Goal: Task Accomplishment & Management: Complete application form

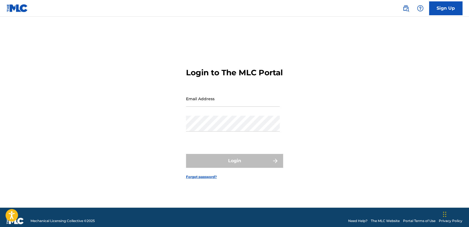
type input "[EMAIL_ADDRESS][DOMAIN_NAME]"
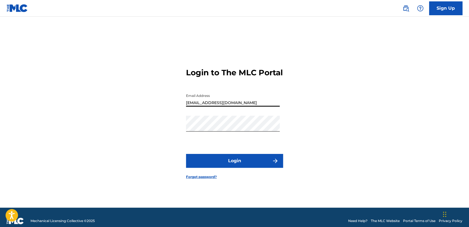
drag, startPoint x: 253, startPoint y: 102, endPoint x: 155, endPoint y: 99, distance: 98.2
click at [155, 99] on div "Login to The MLC Portal Email Address nelsonkanzela@hotmail.com Password Login …" at bounding box center [235, 120] width 388 height 178
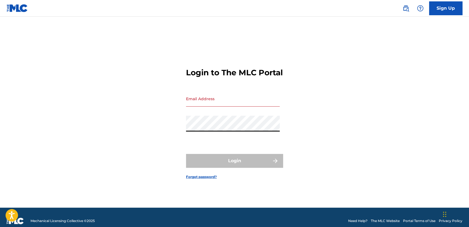
click at [148, 133] on div "Login to The MLC Portal Email Address Password Login Forgot password?" at bounding box center [235, 120] width 388 height 178
click at [212, 104] on input "Email Address" at bounding box center [233, 99] width 94 height 16
click at [211, 107] on input "contactojb10gmail.com" at bounding box center [233, 99] width 94 height 16
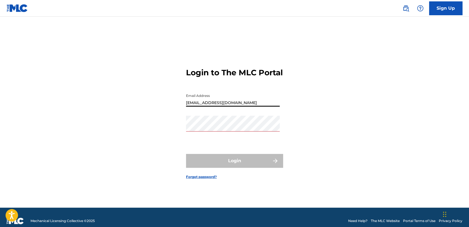
type input "contactojb10@gmail.com"
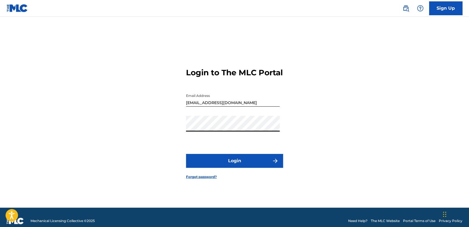
click at [193, 160] on button "Login" at bounding box center [234, 161] width 97 height 14
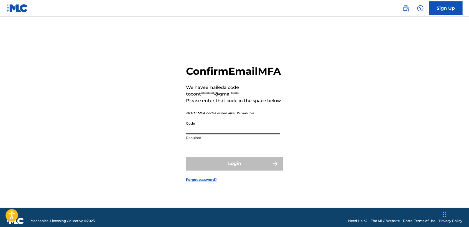
click at [210, 135] on input "Code" at bounding box center [233, 127] width 94 height 16
click at [202, 135] on input "Code" at bounding box center [233, 127] width 94 height 16
click at [186, 135] on input "Code" at bounding box center [233, 127] width 94 height 16
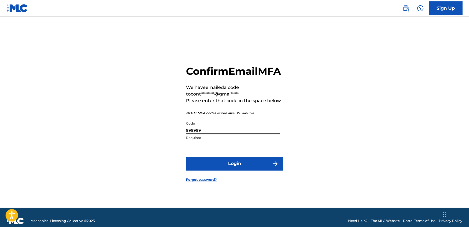
type input "999999"
click at [214, 167] on button "Login" at bounding box center [234, 164] width 97 height 14
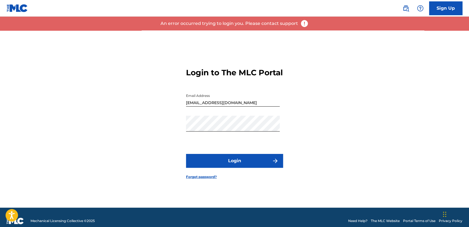
click at [220, 165] on button "Login" at bounding box center [234, 161] width 97 height 14
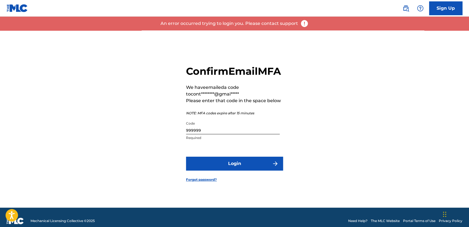
click at [221, 133] on input "999999" at bounding box center [233, 127] width 94 height 16
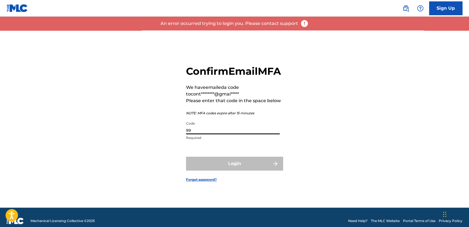
type input "9"
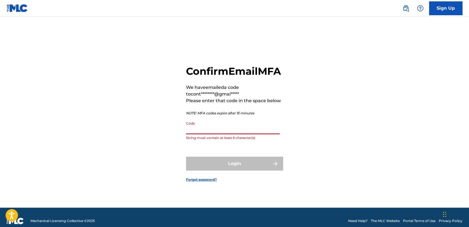
click at [221, 133] on input "Code" at bounding box center [233, 127] width 94 height 16
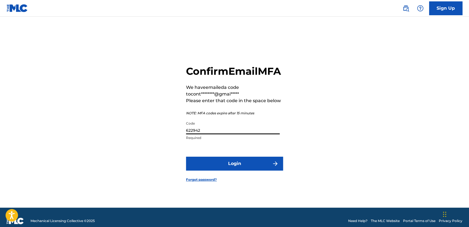
type input "622942"
click at [217, 163] on form "Confirm Email MFA We have emailed a code to cont********@gmai***** Please enter…" at bounding box center [234, 120] width 97 height 178
click at [218, 168] on button "Login" at bounding box center [234, 164] width 97 height 14
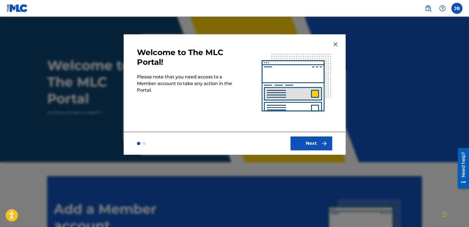
click at [322, 137] on button "Next" at bounding box center [312, 144] width 42 height 14
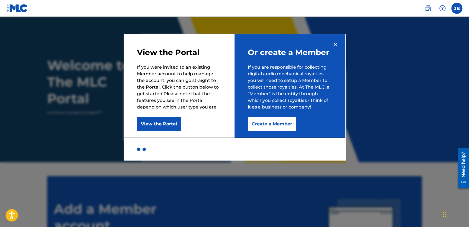
click at [286, 125] on button "Create a Member" at bounding box center [272, 124] width 48 height 14
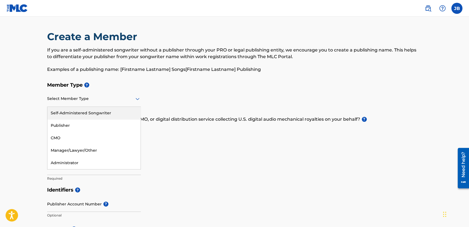
click at [123, 102] on div at bounding box center [94, 98] width 94 height 7
click at [104, 114] on div "Self-Administered Songwriter" at bounding box center [93, 113] width 93 height 12
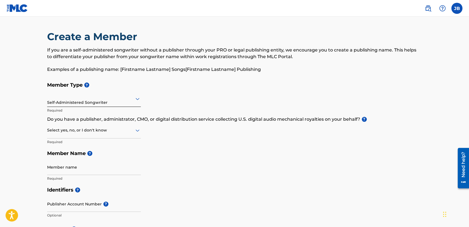
click at [100, 126] on div "Select yes, no, or I don't know" at bounding box center [94, 131] width 94 height 16
click at [93, 157] on div "No" at bounding box center [93, 157] width 93 height 12
click at [144, 166] on div "Member Type ? Self-Administered Songwriter Required Do you have a publisher, ad…" at bounding box center [234, 131] width 375 height 105
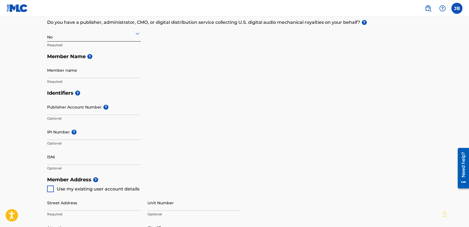
scroll to position [98, 0]
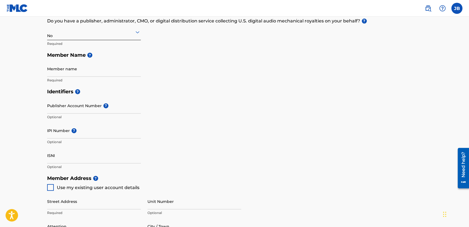
click at [111, 70] on input "Member name" at bounding box center [94, 69] width 94 height 16
type input "Josue Balderrama Carreño"
type input "Av Tepescohuite"
type input "Ahome"
type input "México"
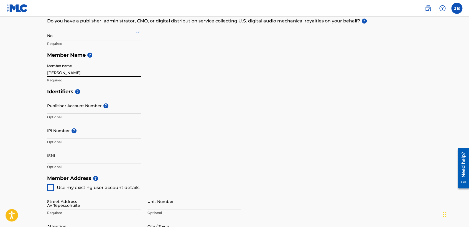
type input "Sinaloa"
type input "81294"
type input "52"
type input "668"
type input "2224309"
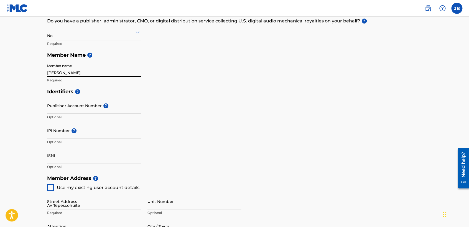
type input "contactojb10@gmail.com"
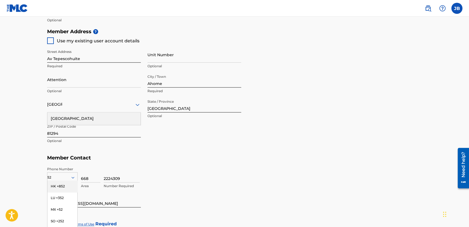
click at [50, 41] on div at bounding box center [50, 40] width 7 height 7
type input "Av Tepescohuite"
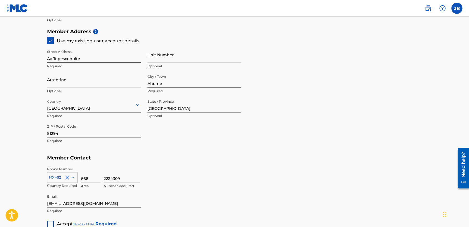
click at [239, 164] on div "Phone Number MX +52 Country Required 668 Area 2224309 Number Required" at bounding box center [234, 178] width 375 height 28
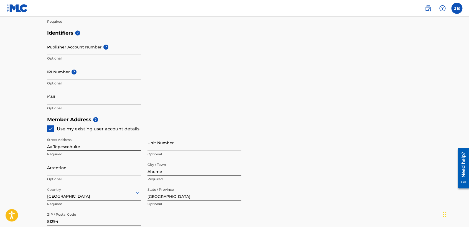
scroll to position [173, 0]
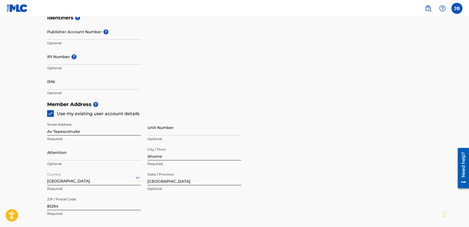
click at [305, 108] on h5 "Member Address ?" at bounding box center [234, 105] width 375 height 12
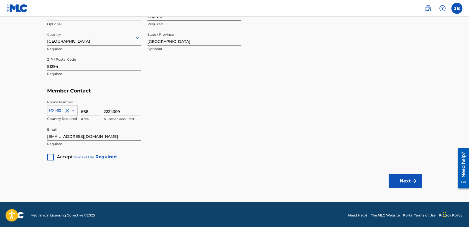
scroll to position [313, 0]
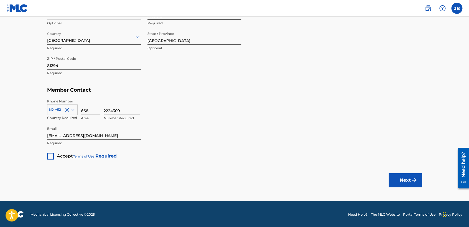
click at [50, 158] on div at bounding box center [50, 156] width 7 height 7
click at [406, 177] on button "Next" at bounding box center [405, 181] width 33 height 14
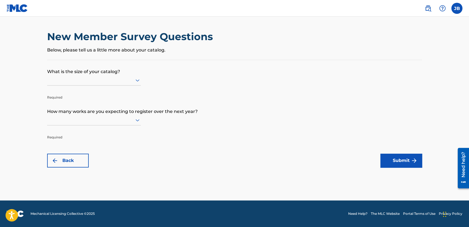
click at [138, 77] on icon at bounding box center [137, 80] width 7 height 7
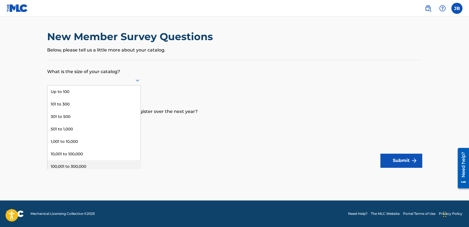
click at [102, 166] on div "100,001 to 300,000" at bounding box center [93, 167] width 93 height 12
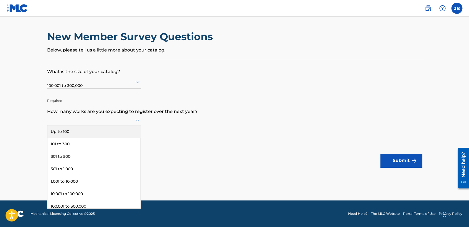
click at [109, 119] on div at bounding box center [94, 120] width 94 height 7
click at [93, 204] on div "100,001 to 300,000" at bounding box center [93, 207] width 93 height 12
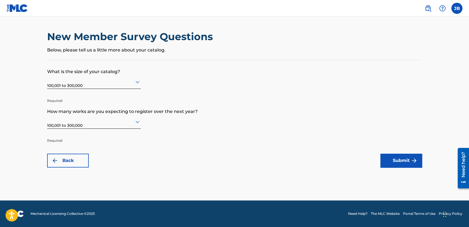
click at [399, 163] on button "Submit" at bounding box center [402, 161] width 42 height 14
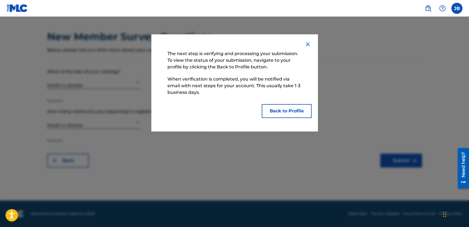
click at [284, 113] on button "Back to Profile" at bounding box center [287, 111] width 50 height 14
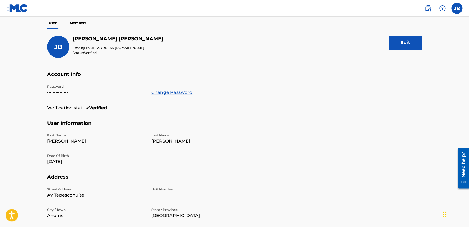
scroll to position [49, 0]
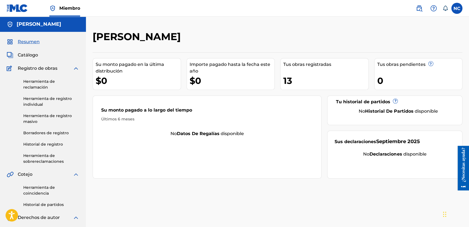
click at [53, 104] on link "Herramienta de registro individual" at bounding box center [51, 102] width 56 height 12
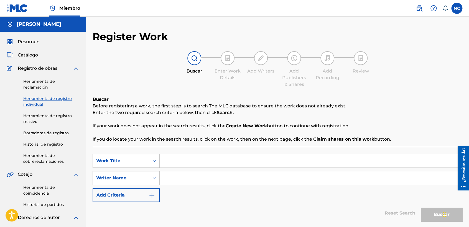
click at [173, 158] on input "Search Form" at bounding box center [311, 161] width 303 height 13
type input "Patrullon"
click at [195, 200] on div "SearchWithCriteria14e52e6d-d6e2-435c-830c-aa2dfeabd003 Work Title Patrullon Sea…" at bounding box center [278, 178] width 370 height 48
click at [203, 180] on input "Search Form" at bounding box center [311, 178] width 303 height 13
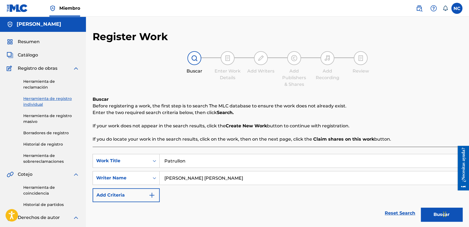
type input "[PERSON_NAME] [PERSON_NAME]"
click at [429, 217] on button "Buscar" at bounding box center [442, 215] width 42 height 14
click at [403, 131] on div "Buscar Before registering a work, the first step is to search The MLC database …" at bounding box center [278, 119] width 370 height 47
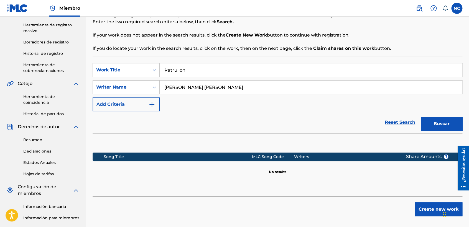
scroll to position [90, 0]
